Goal: Transaction & Acquisition: Purchase product/service

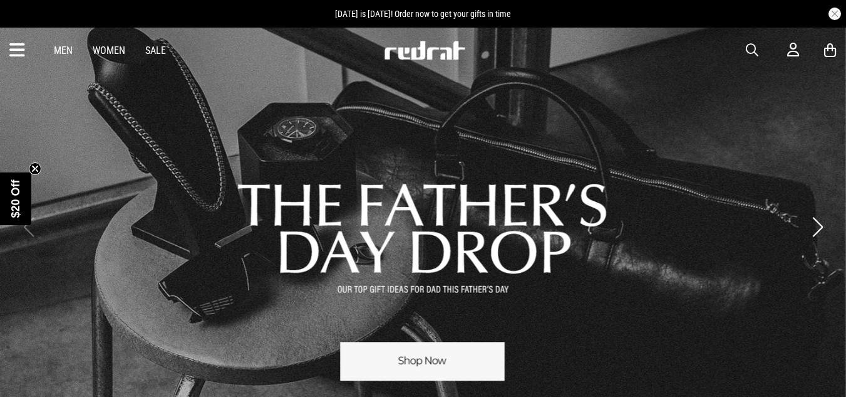
drag, startPoint x: 98, startPoint y: 52, endPoint x: 694, endPoint y: 77, distance: 597.0
click at [98, 52] on link "Women" at bounding box center [109, 50] width 33 height 12
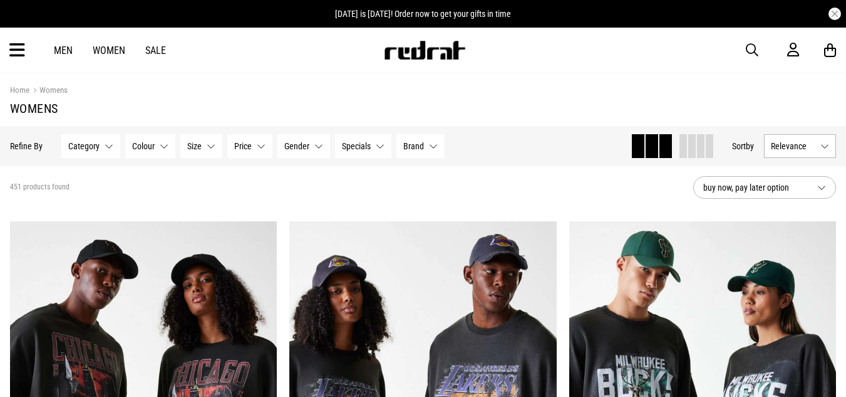
click at [377, 140] on button "Specials None selected" at bounding box center [363, 146] width 56 height 24
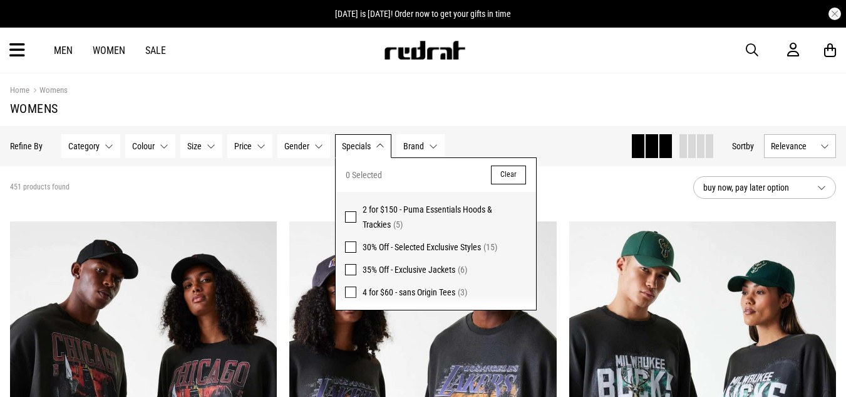
click at [313, 150] on button "Gender None selected" at bounding box center [304, 146] width 53 height 24
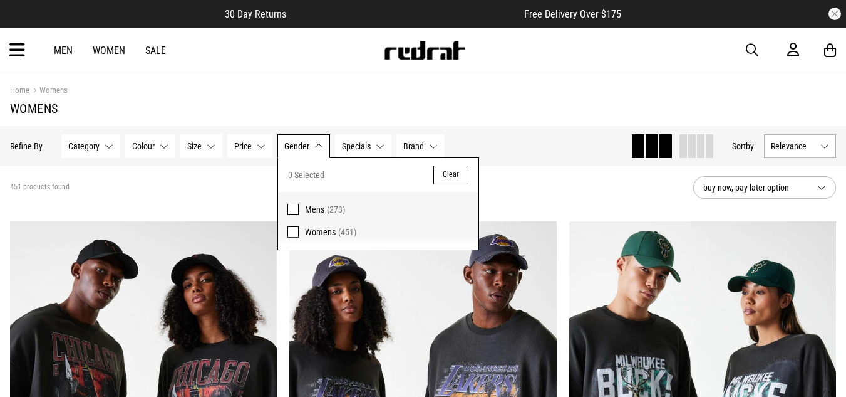
click at [251, 144] on span "Price" at bounding box center [243, 146] width 18 height 10
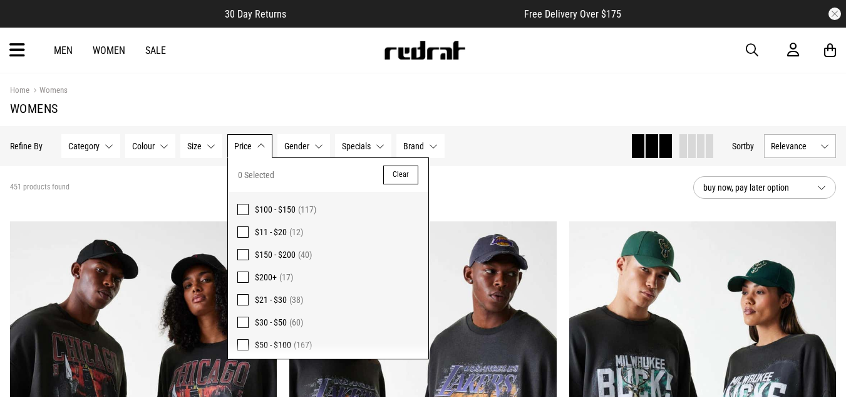
click at [197, 145] on span "Size" at bounding box center [194, 146] width 14 height 10
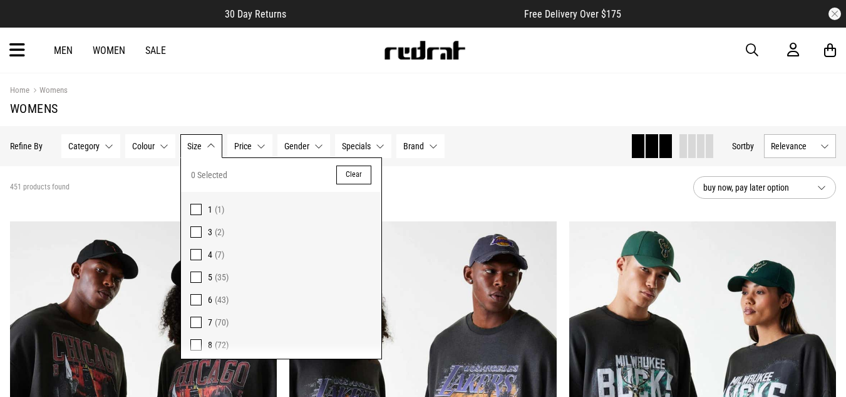
click at [159, 145] on button "Colour None selected" at bounding box center [150, 146] width 50 height 24
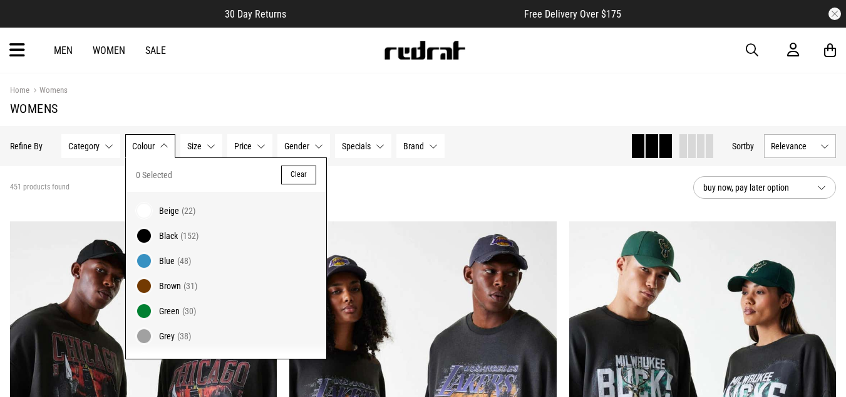
click at [113, 148] on button "Category None selected" at bounding box center [90, 146] width 59 height 24
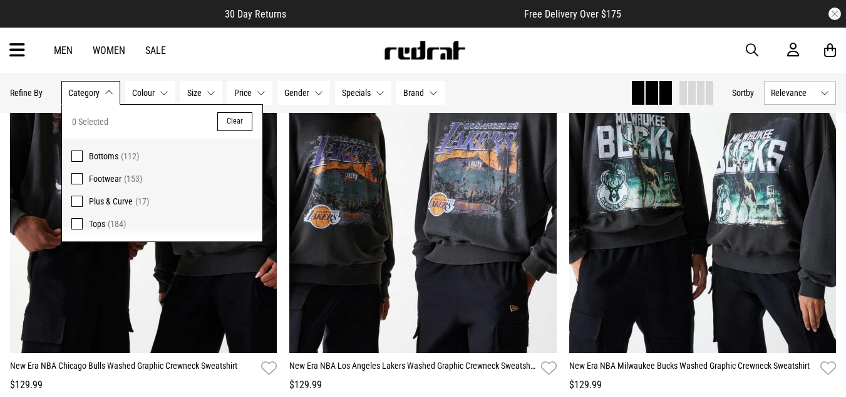
scroll to position [376, 0]
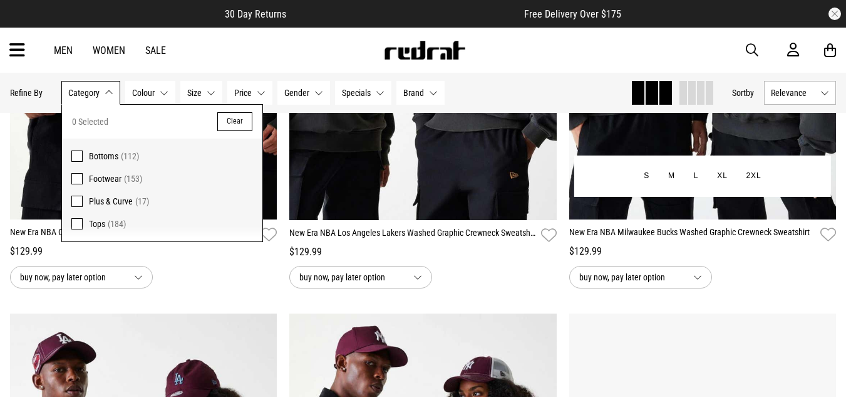
click at [802, 284] on div "buy now, pay later option" at bounding box center [703, 277] width 267 height 23
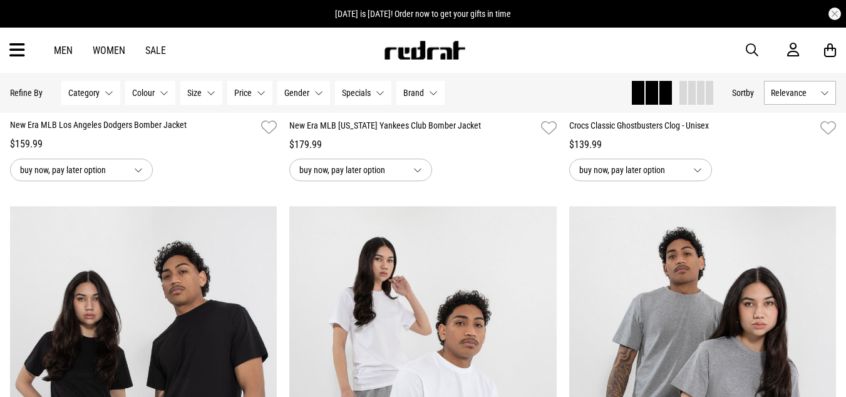
scroll to position [940, 0]
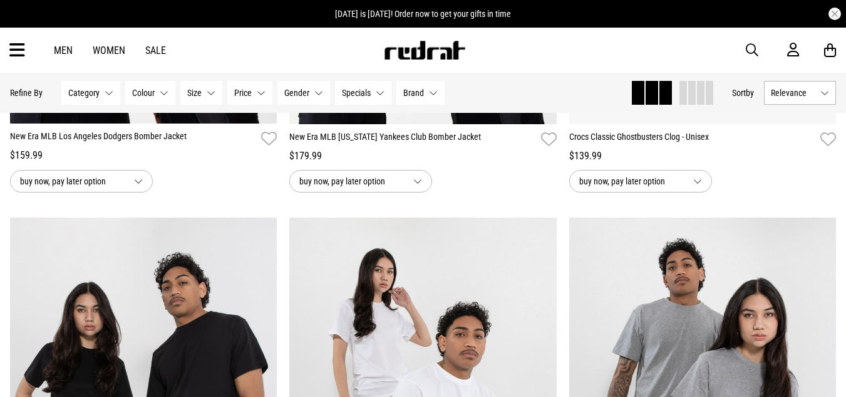
click at [141, 48] on div "Men Women Sale" at bounding box center [110, 50] width 132 height 12
click at [151, 49] on link "Sale" at bounding box center [155, 50] width 21 height 12
